Goal: Information Seeking & Learning: Learn about a topic

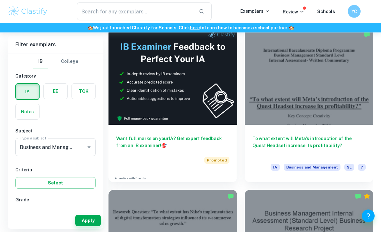
scroll to position [244, 0]
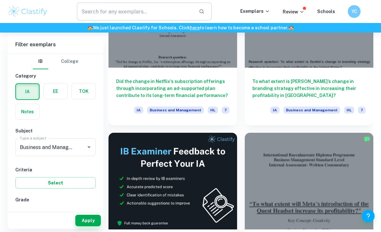
click at [158, 12] on input "text" at bounding box center [135, 12] width 116 height 18
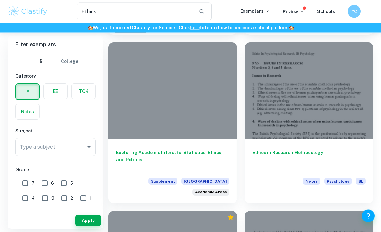
scroll to position [364, 0]
click at [148, 11] on input "Ethics" at bounding box center [135, 12] width 116 height 18
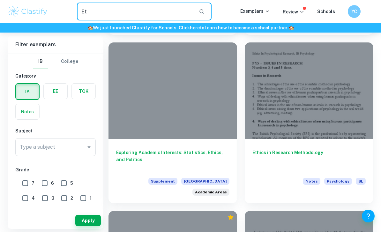
type input "E"
type input "L"
type input "[PERSON_NAME]"
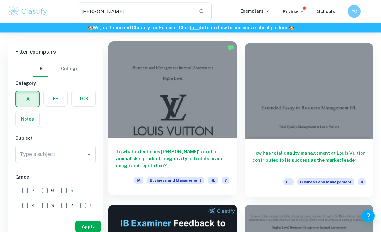
scroll to position [36, 0]
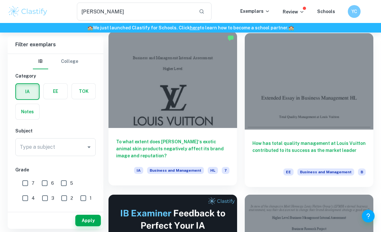
click at [192, 146] on h6 "To what extent does [PERSON_NAME]‘s exotic animal skin products negatively affe…" at bounding box center [172, 148] width 113 height 21
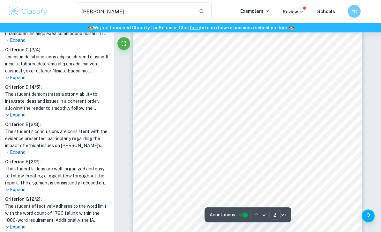
scroll to position [381, 0]
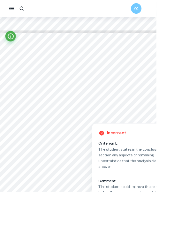
scroll to position [2925, 0]
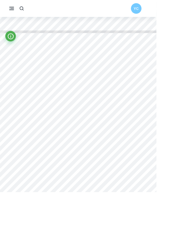
click at [16, 199] on div "Conclusion To sum up, LV is a thriving business that specialises in many segmen…" at bounding box center [111, 183] width 222 height 287
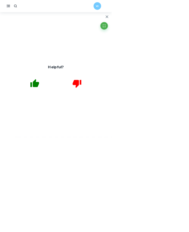
scroll to position [1171, 0]
click at [185, 30] on icon "button" at bounding box center [181, 29] width 8 height 8
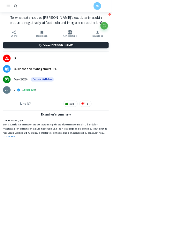
scroll to position [1411, 0]
click at [180, 44] on icon "Fullscreen" at bounding box center [176, 44] width 8 height 8
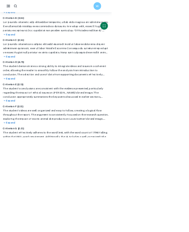
scroll to position [210, 0]
click at [180, 46] on icon "Fullscreen" at bounding box center [176, 44] width 8 height 8
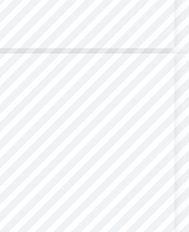
scroll to position [759, 0]
click at [46, 127] on div "differentiation, differentiation focus and avoiding <stuck in the middle= as sh…" at bounding box center [95, 194] width 104 height 134
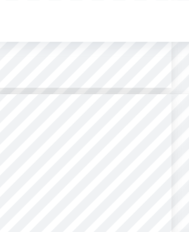
scroll to position [476, 0]
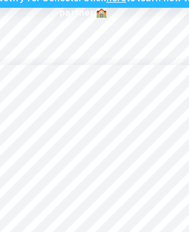
type input "4"
